Goal: Task Accomplishment & Management: Use online tool/utility

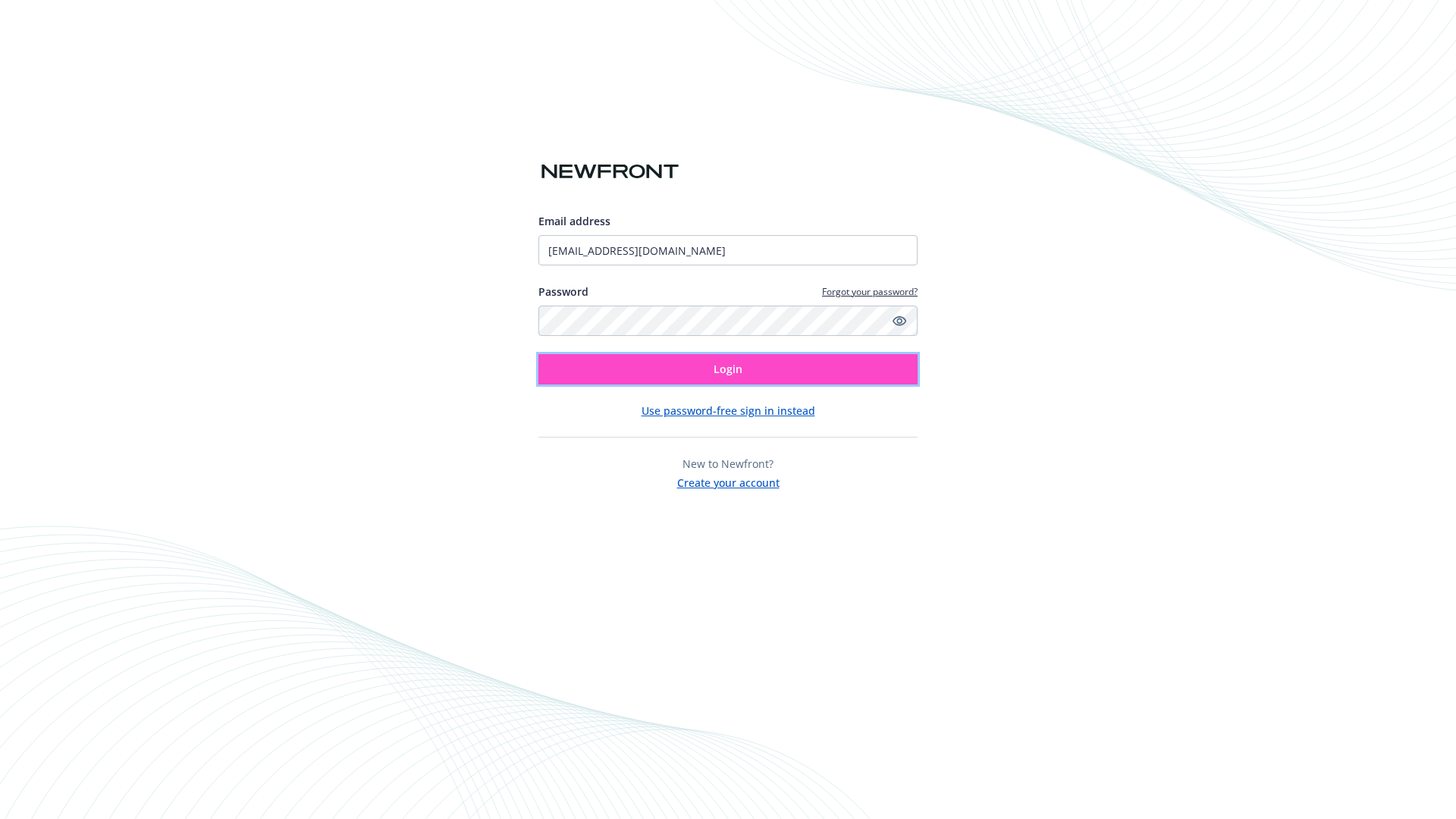
click at [728, 370] on span "Login" at bounding box center [728, 369] width 29 height 15
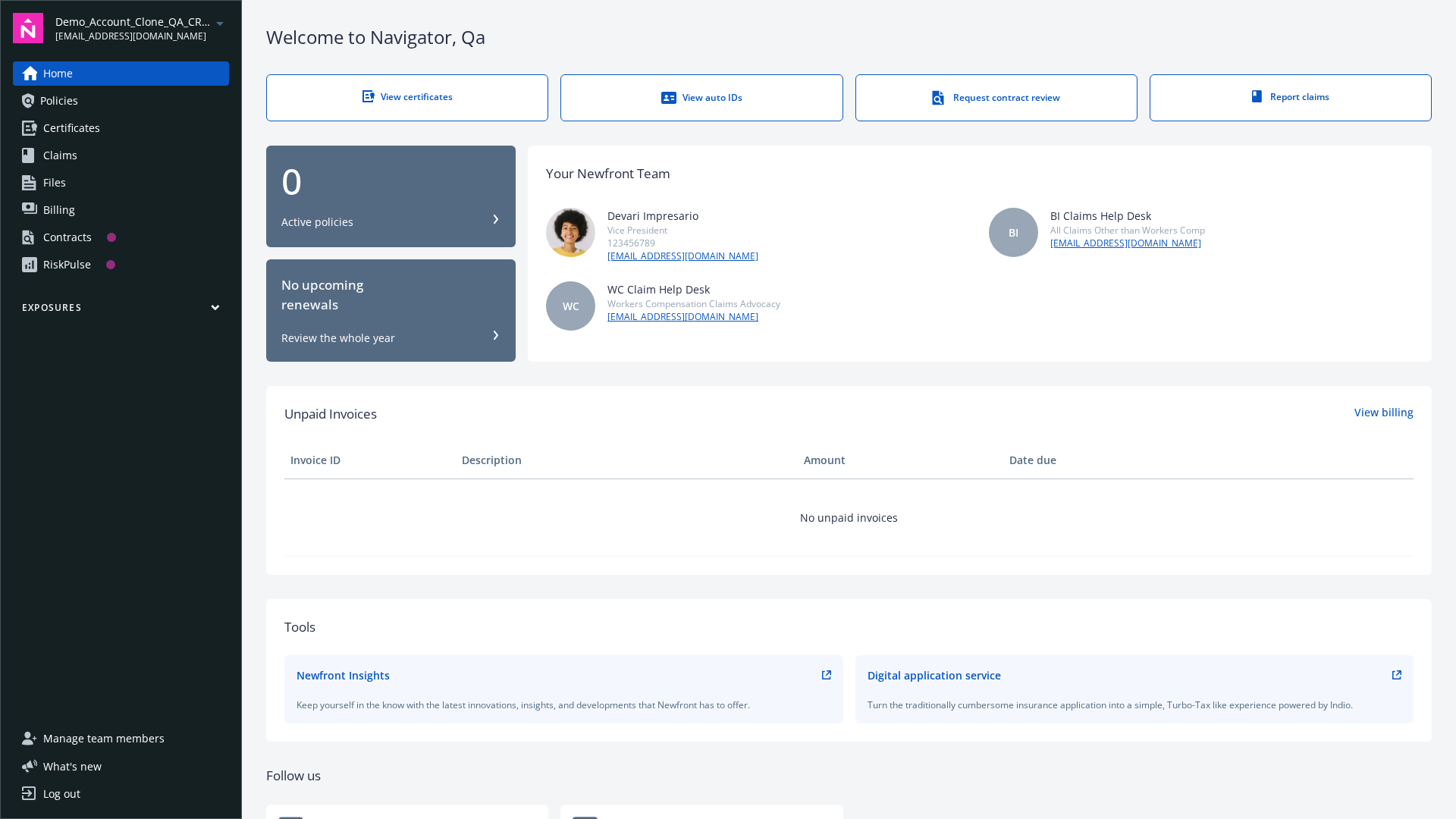
click at [142, 28] on span "Demo_Account_Clone_QA_CR_Tests_Prospect" at bounding box center [133, 22] width 155 height 16
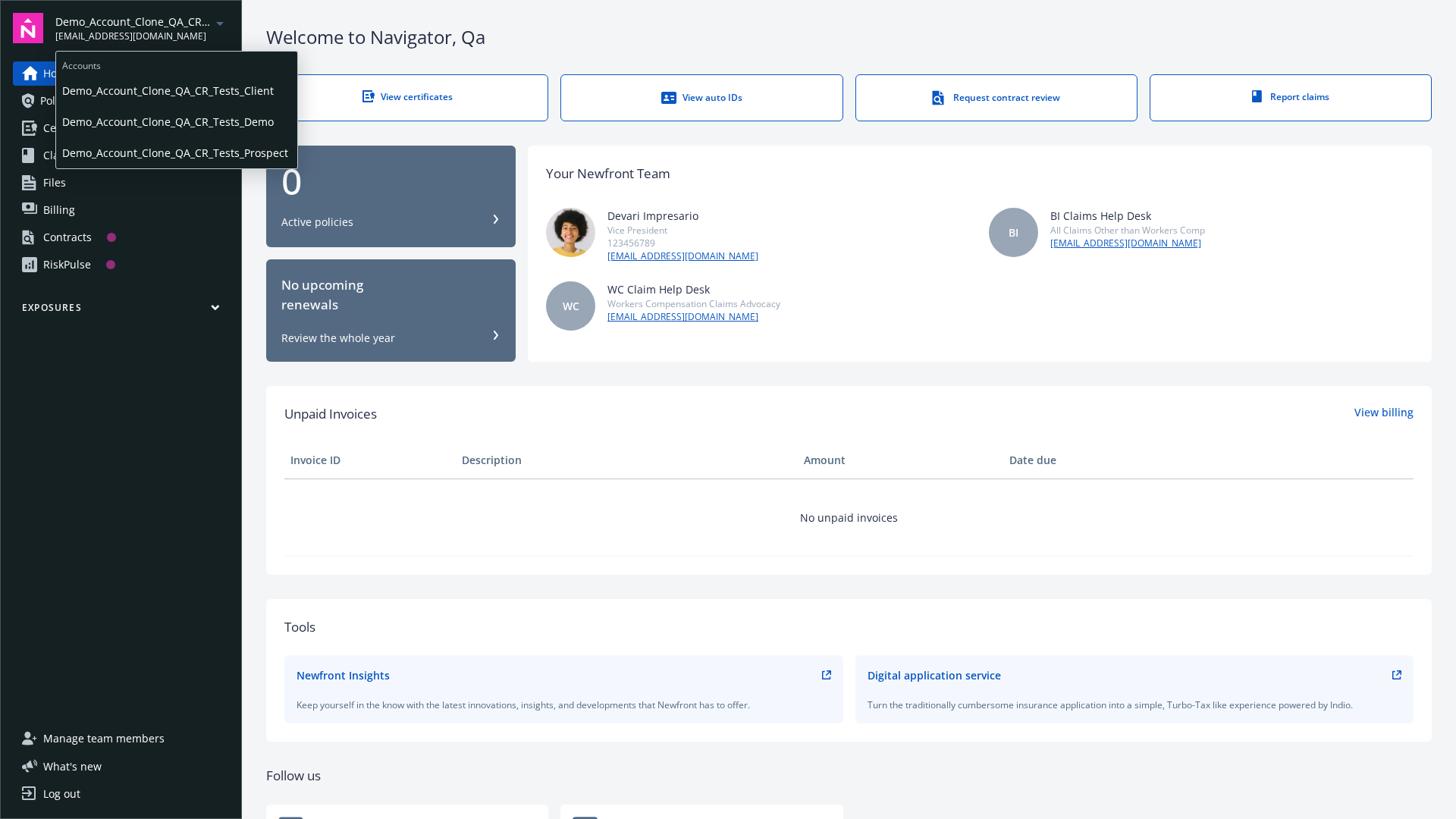
click at [175, 90] on span "Demo_Account_Clone_QA_CR_Tests_Client" at bounding box center [177, 90] width 229 height 31
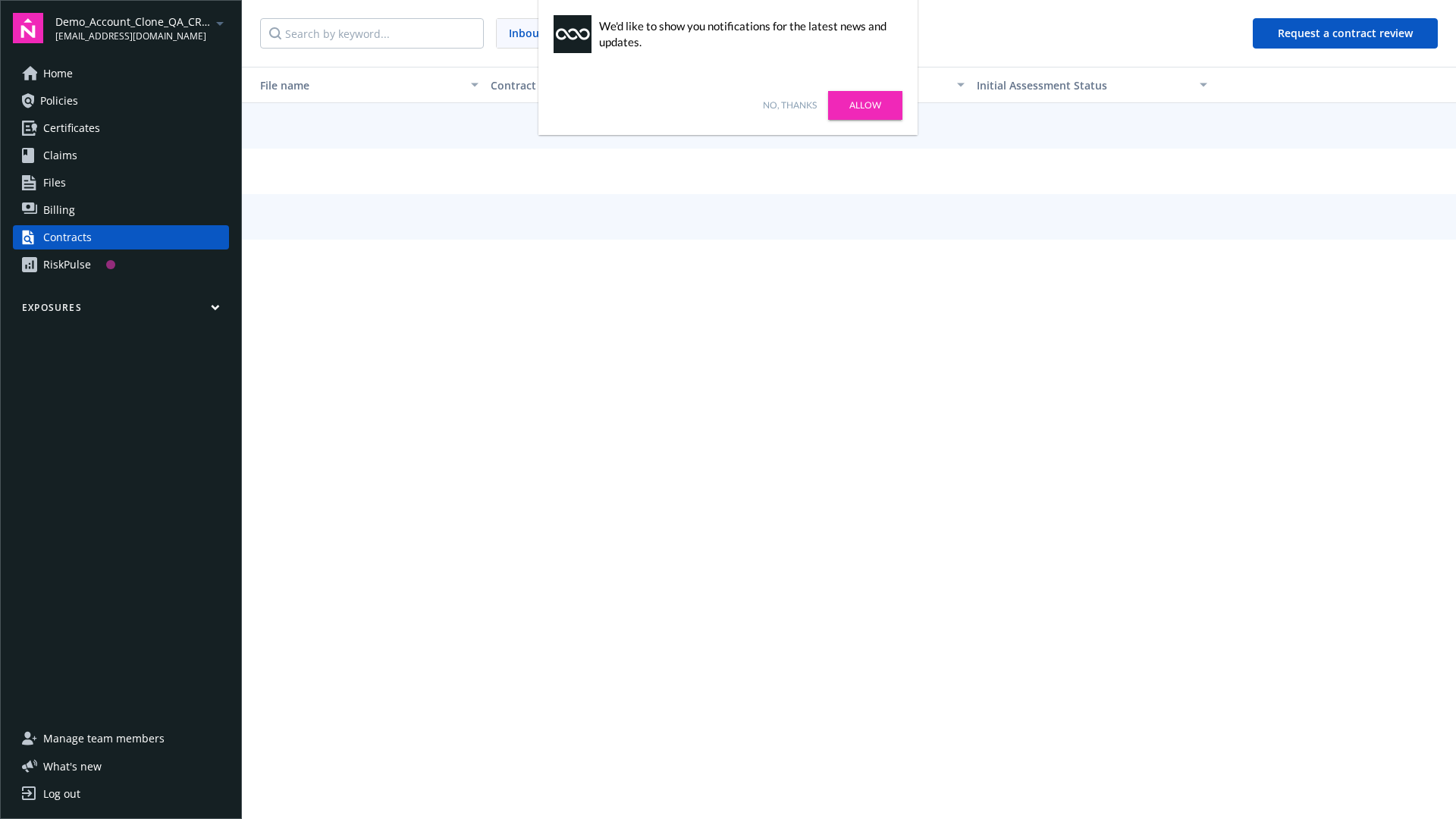
click at [789, 106] on link "No, thanks" at bounding box center [790, 106] width 54 height 14
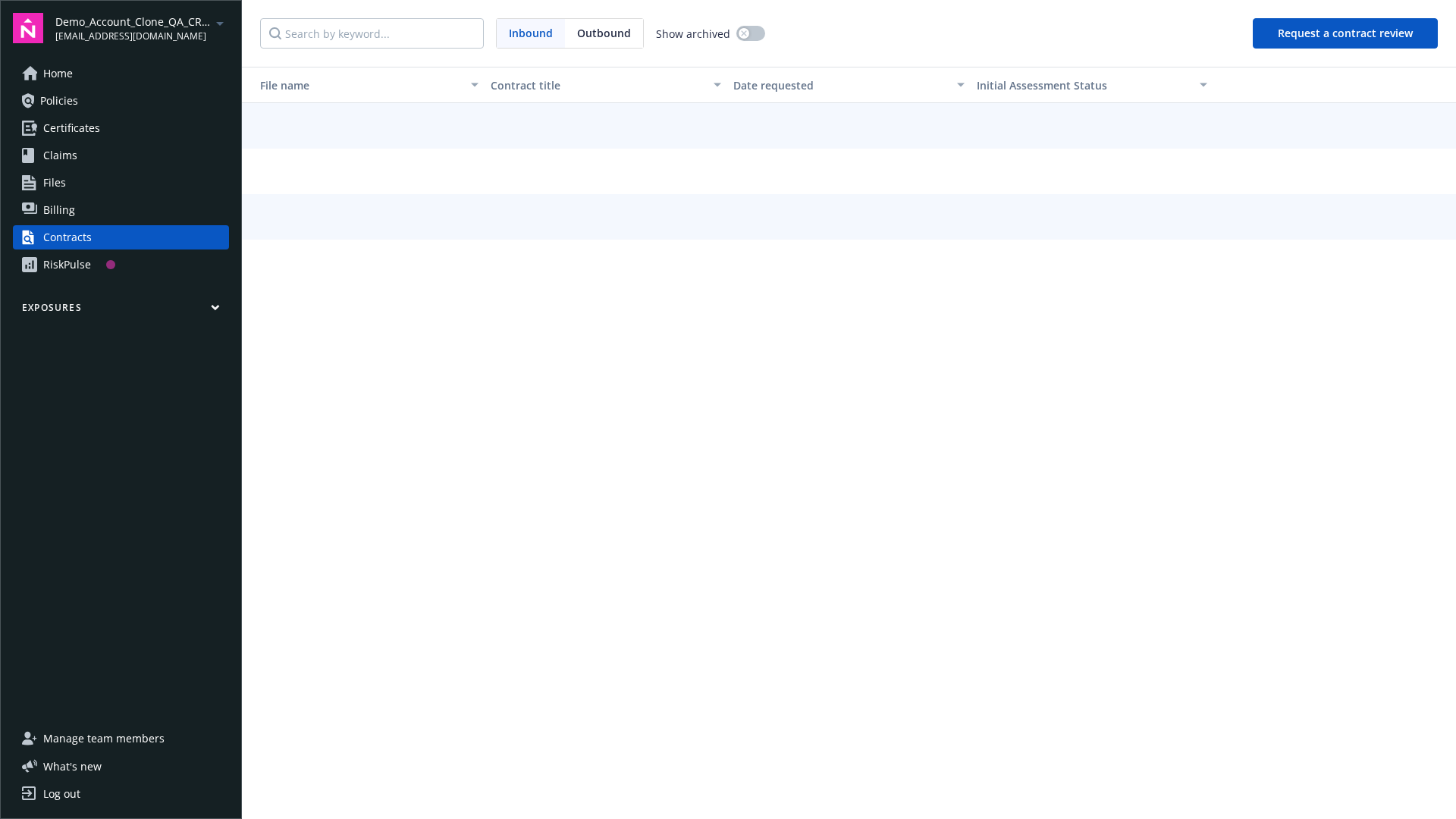
click at [1346, 33] on button "Request a contract review" at bounding box center [1345, 33] width 185 height 30
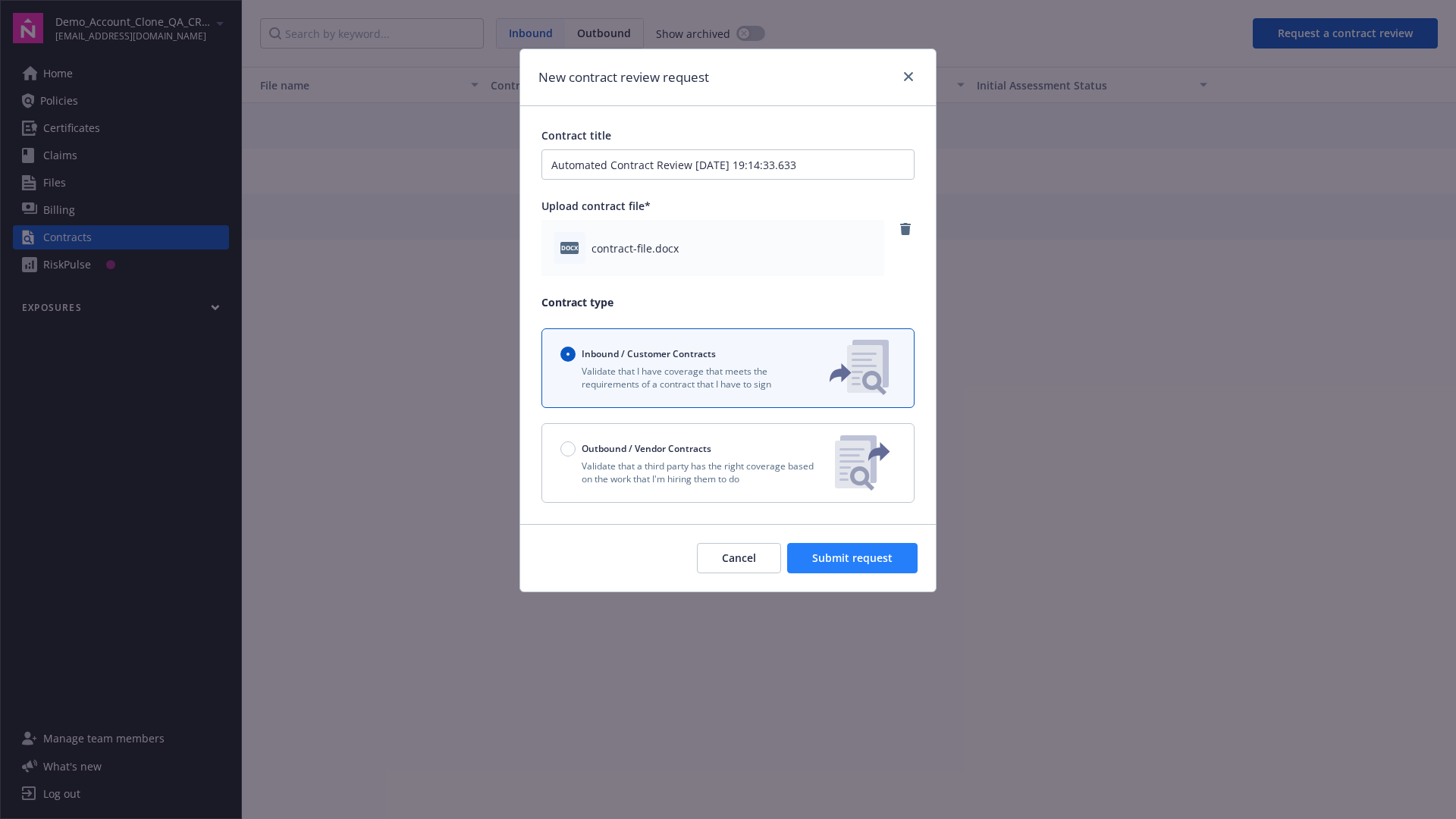
type input "Automated Contract Review [DATE] 19:14:33.633"
click at [853, 558] on span "Submit request" at bounding box center [852, 557] width 80 height 15
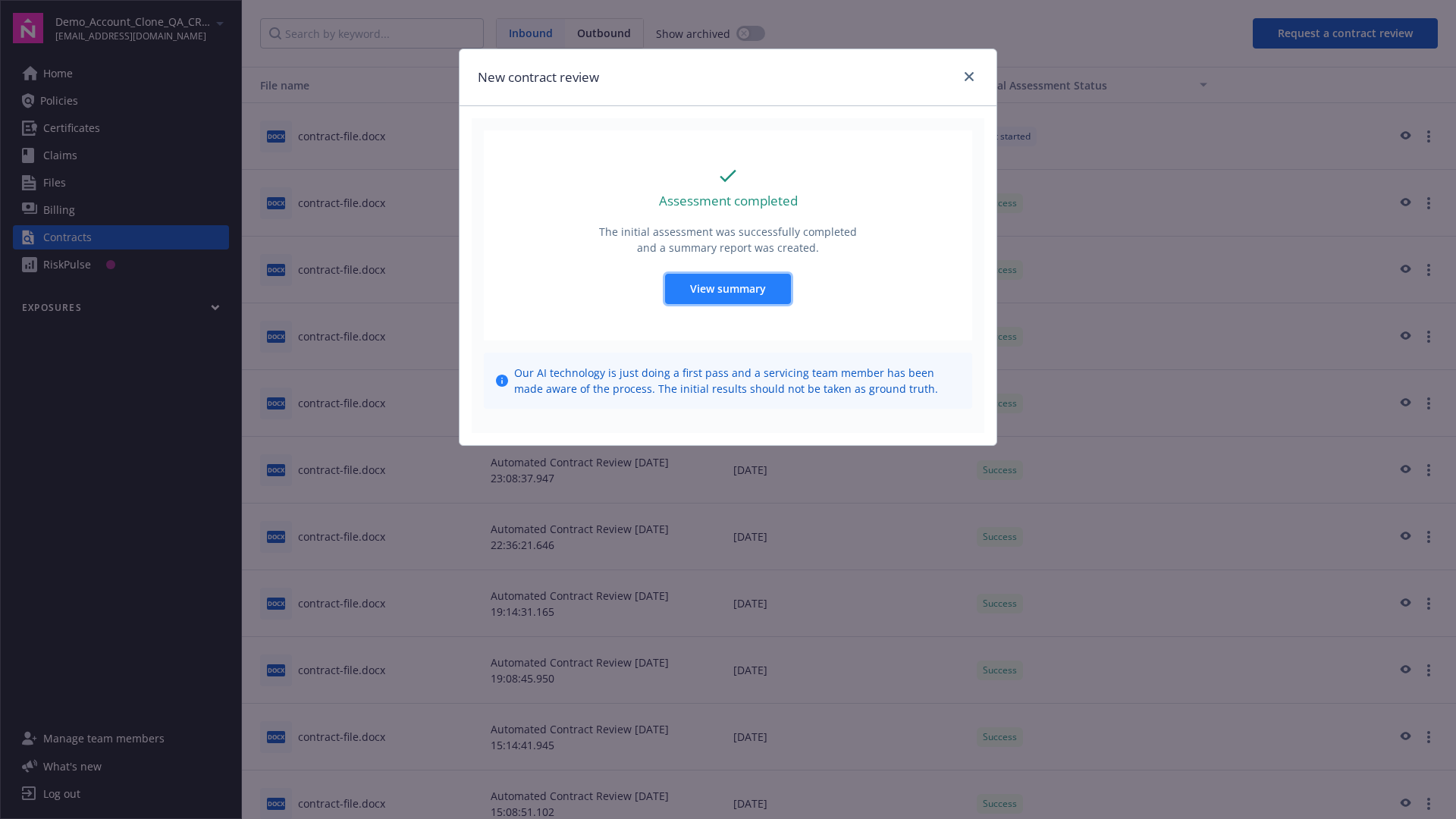
click at [727, 288] on span "View summary" at bounding box center [728, 289] width 76 height 15
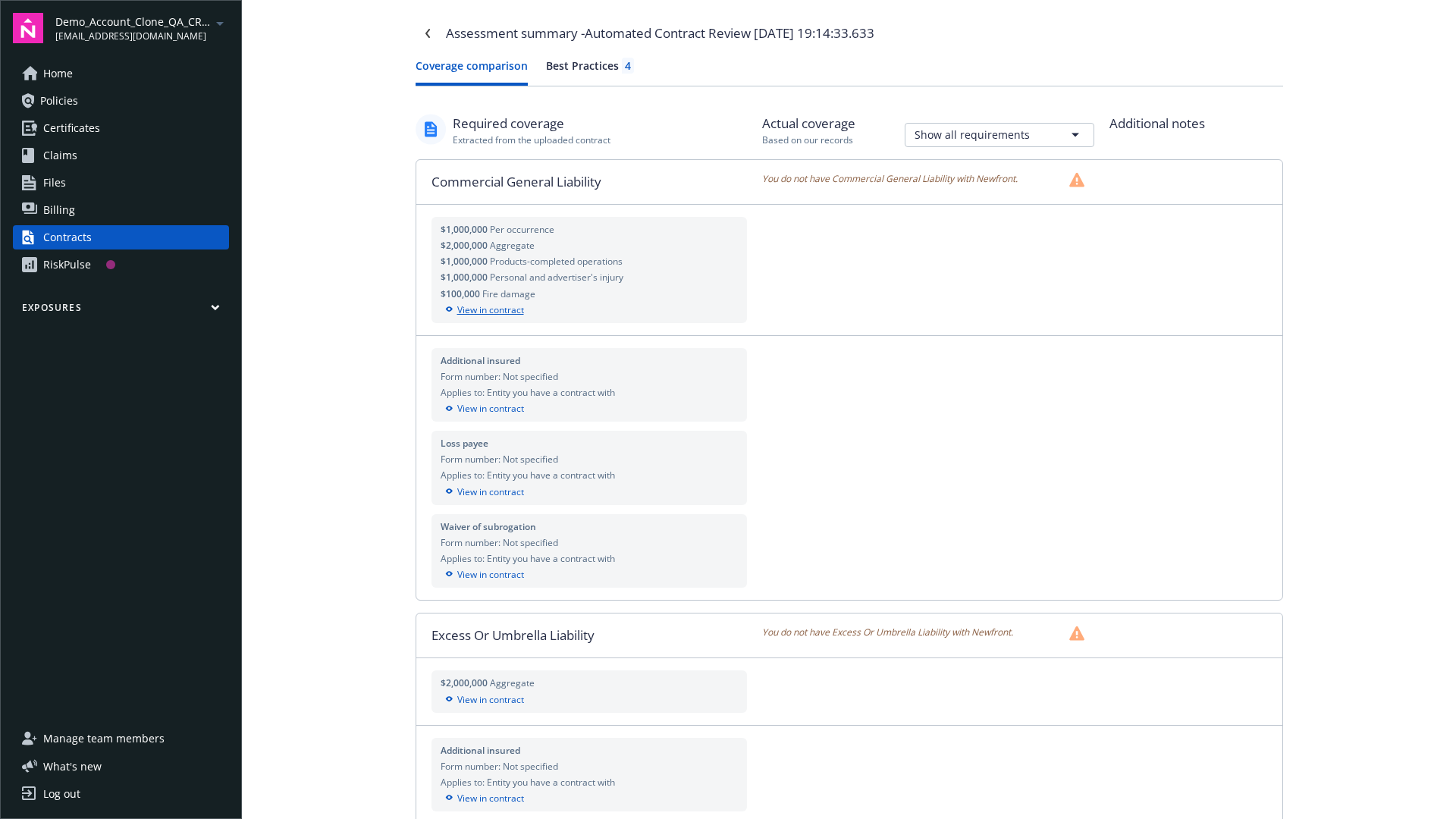
click at [589, 310] on div "View in contract" at bounding box center [589, 310] width 298 height 14
